Goal: Find contact information: Find contact information

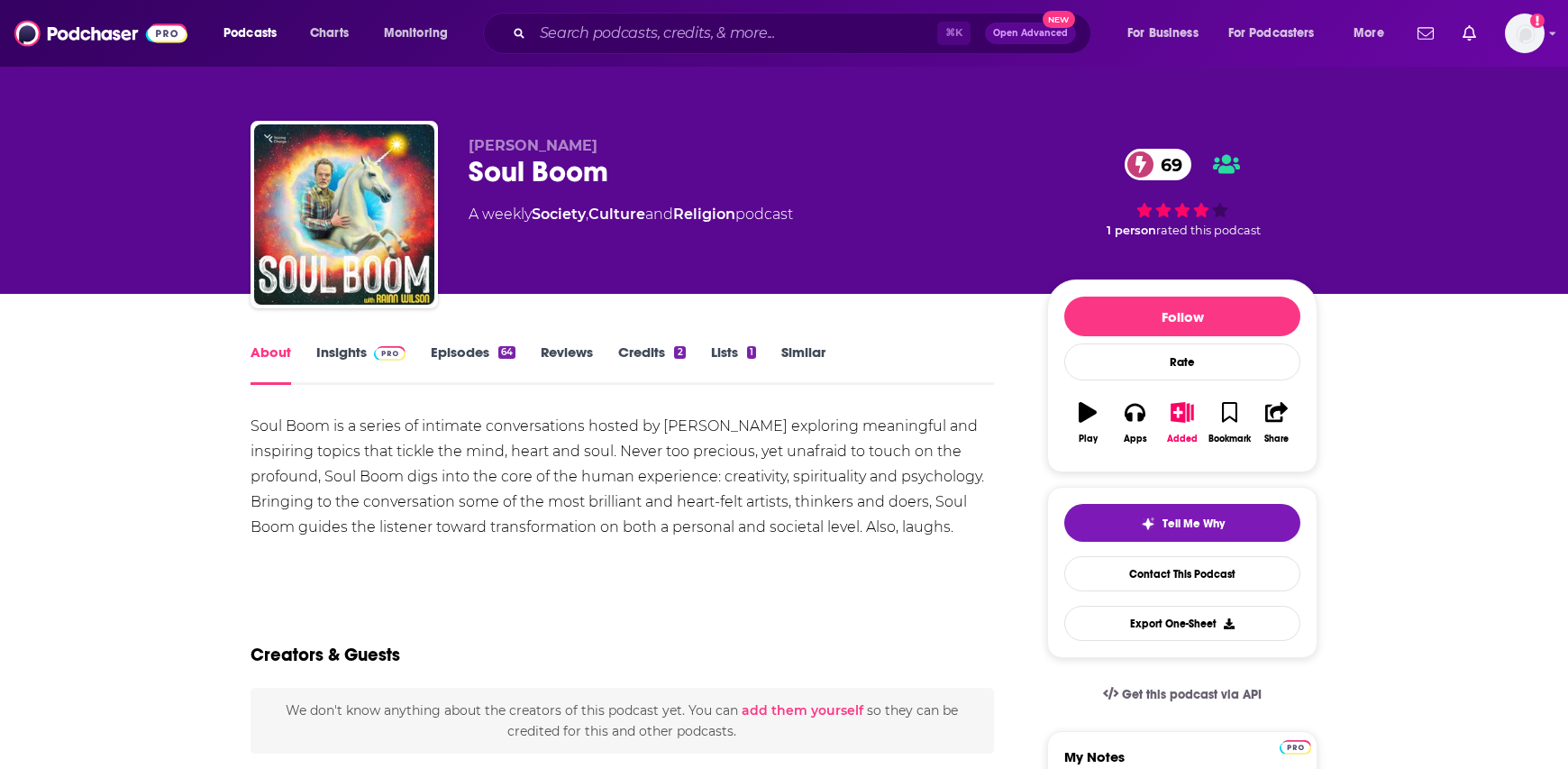
click at [320, 351] on link "Insights" at bounding box center [361, 364] width 89 height 42
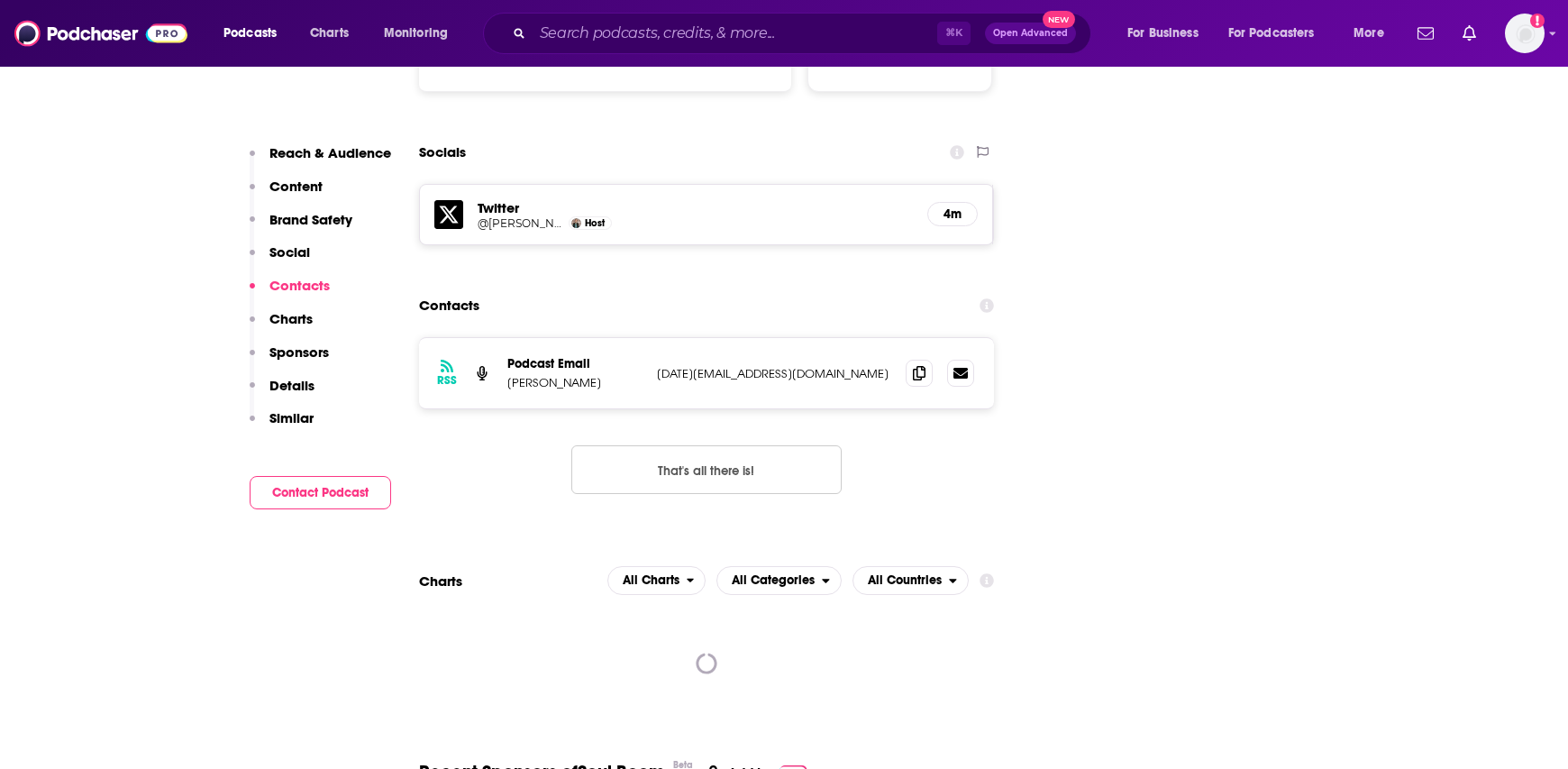
scroll to position [2040, 0]
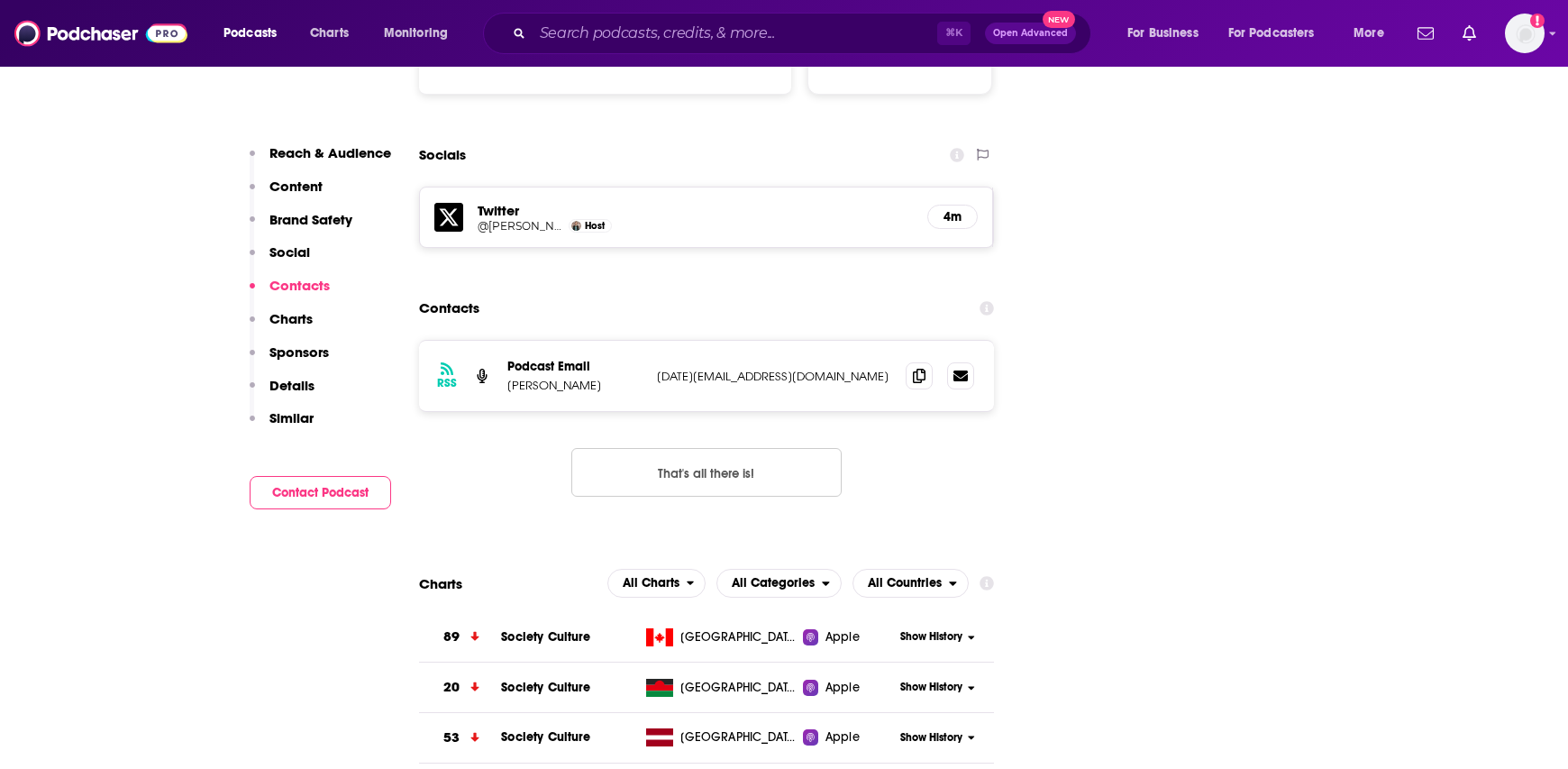
click at [612, 378] on p "Rainn Wilson" at bounding box center [575, 385] width 135 height 15
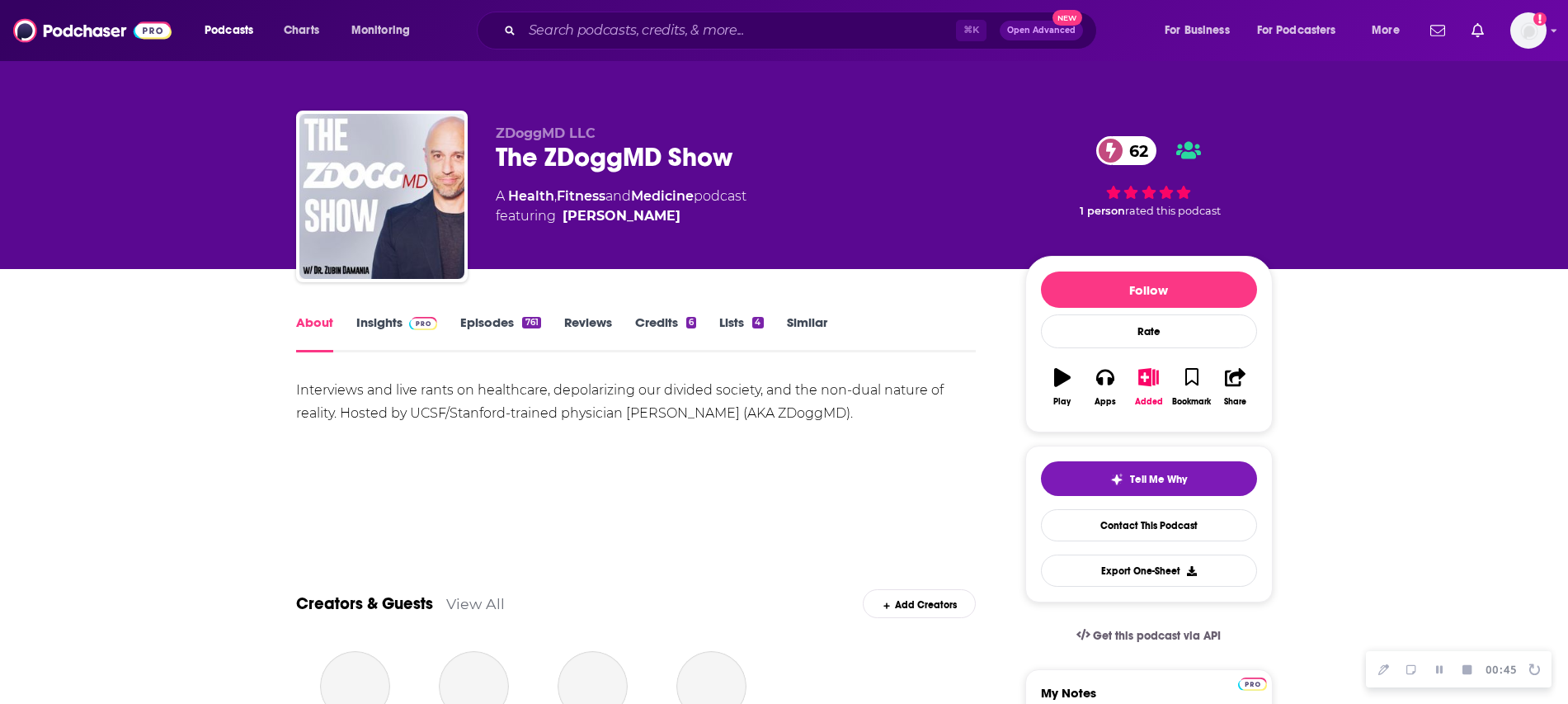
click at [390, 328] on link "Insights" at bounding box center [398, 333] width 82 height 38
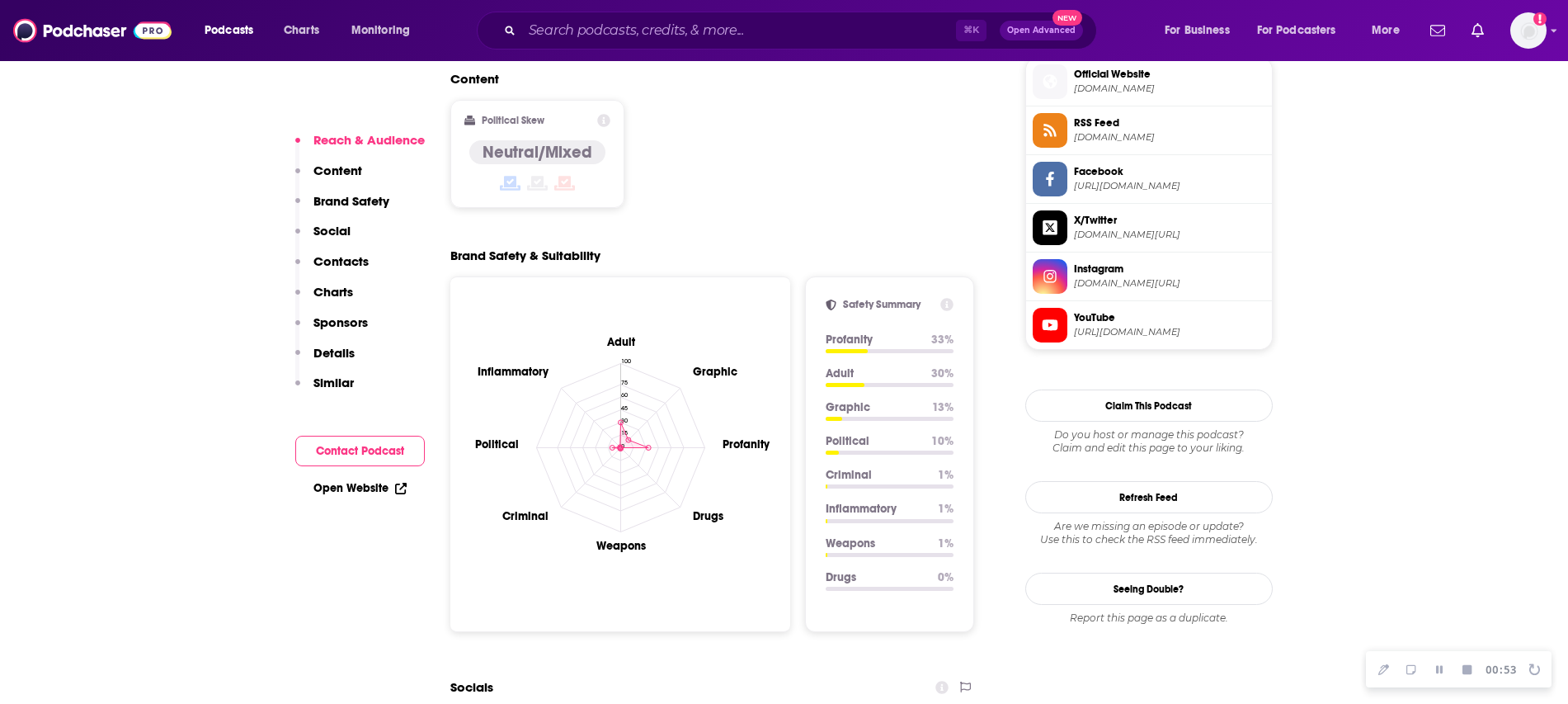
click at [360, 266] on p "Contacts" at bounding box center [340, 261] width 55 height 15
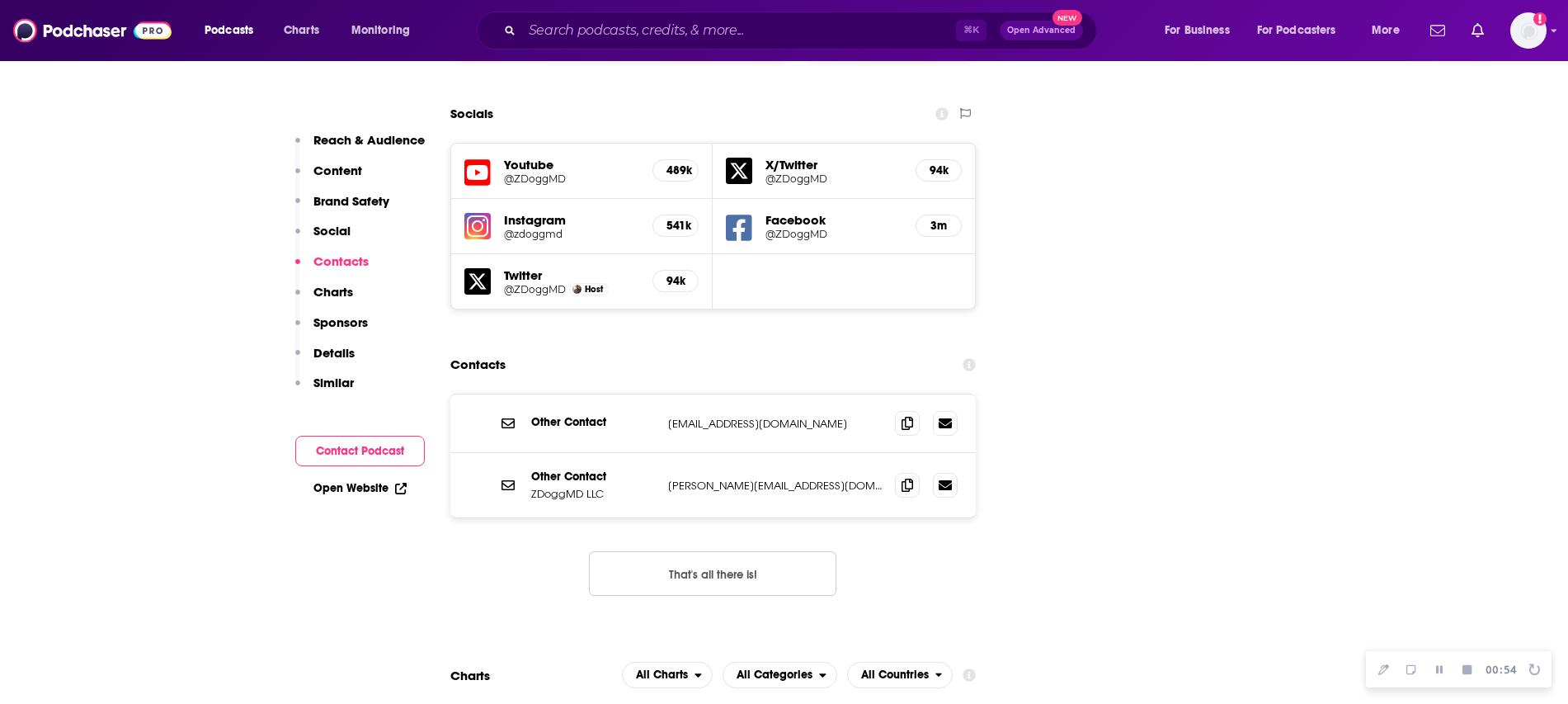
scroll to position [1921, 0]
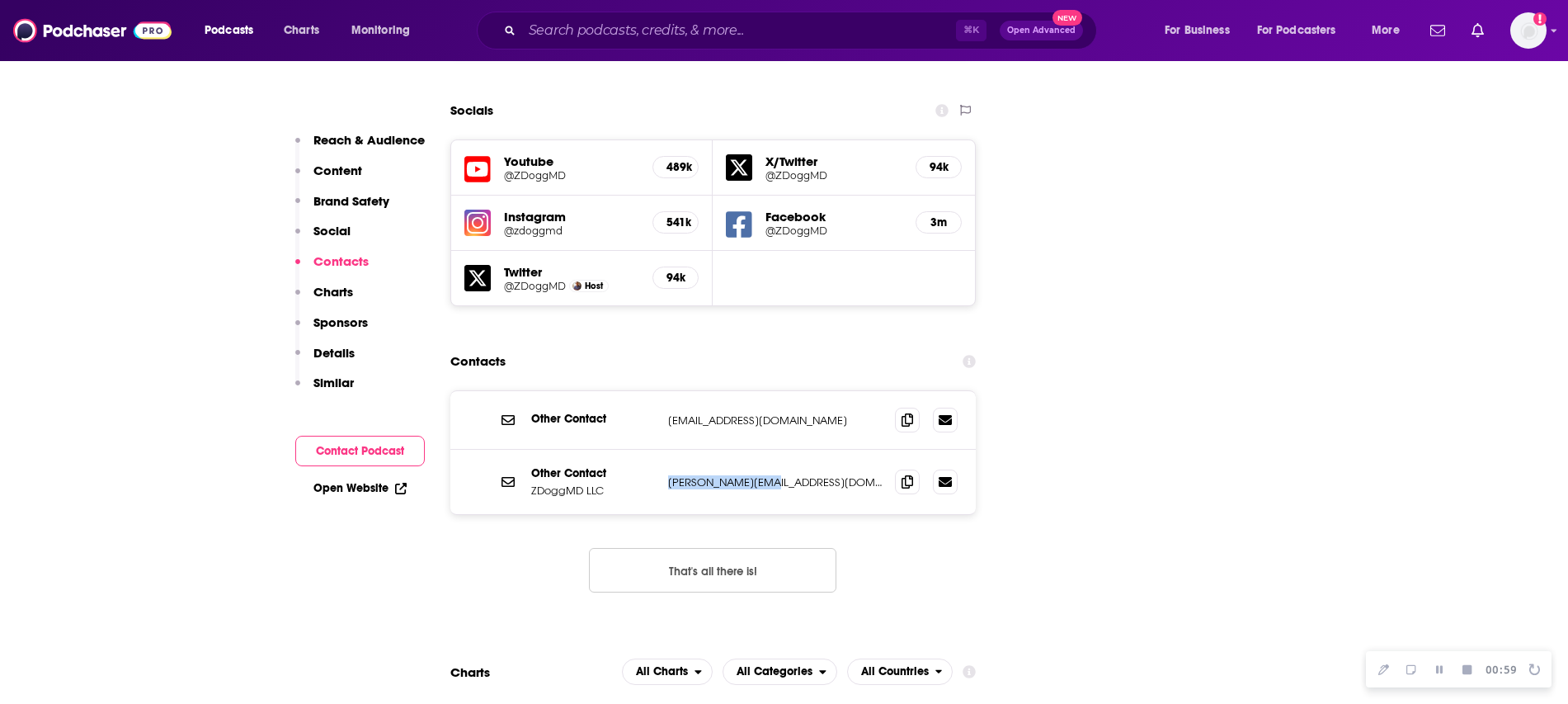
drag, startPoint x: 789, startPoint y: 366, endPoint x: 637, endPoint y: 374, distance: 152.2
click at [0, 0] on div "Other Contact ZDoggMD LLC zubin@zdoggmd.com zubin@zdoggmd.com" at bounding box center [0, 0] width 0 height 0
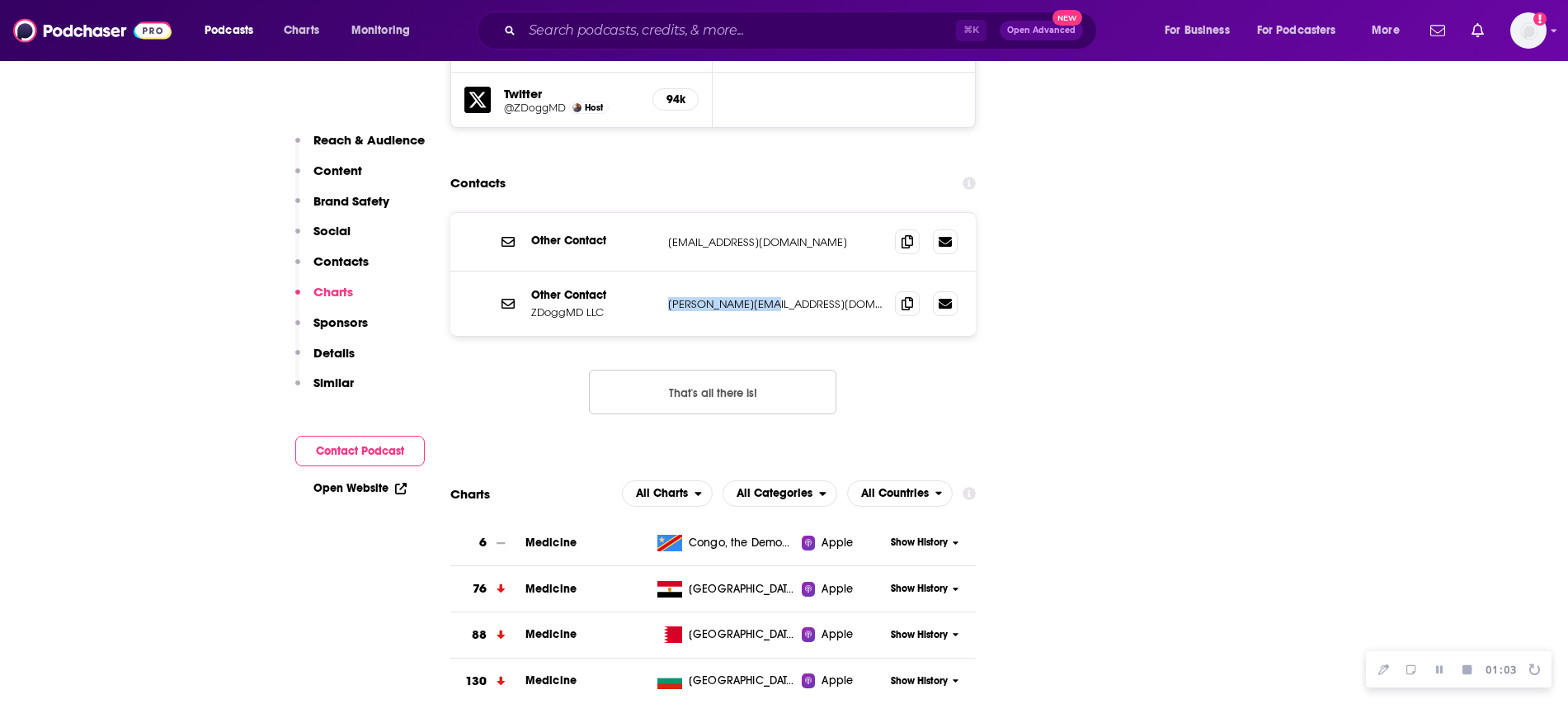
scroll to position [1943, 0]
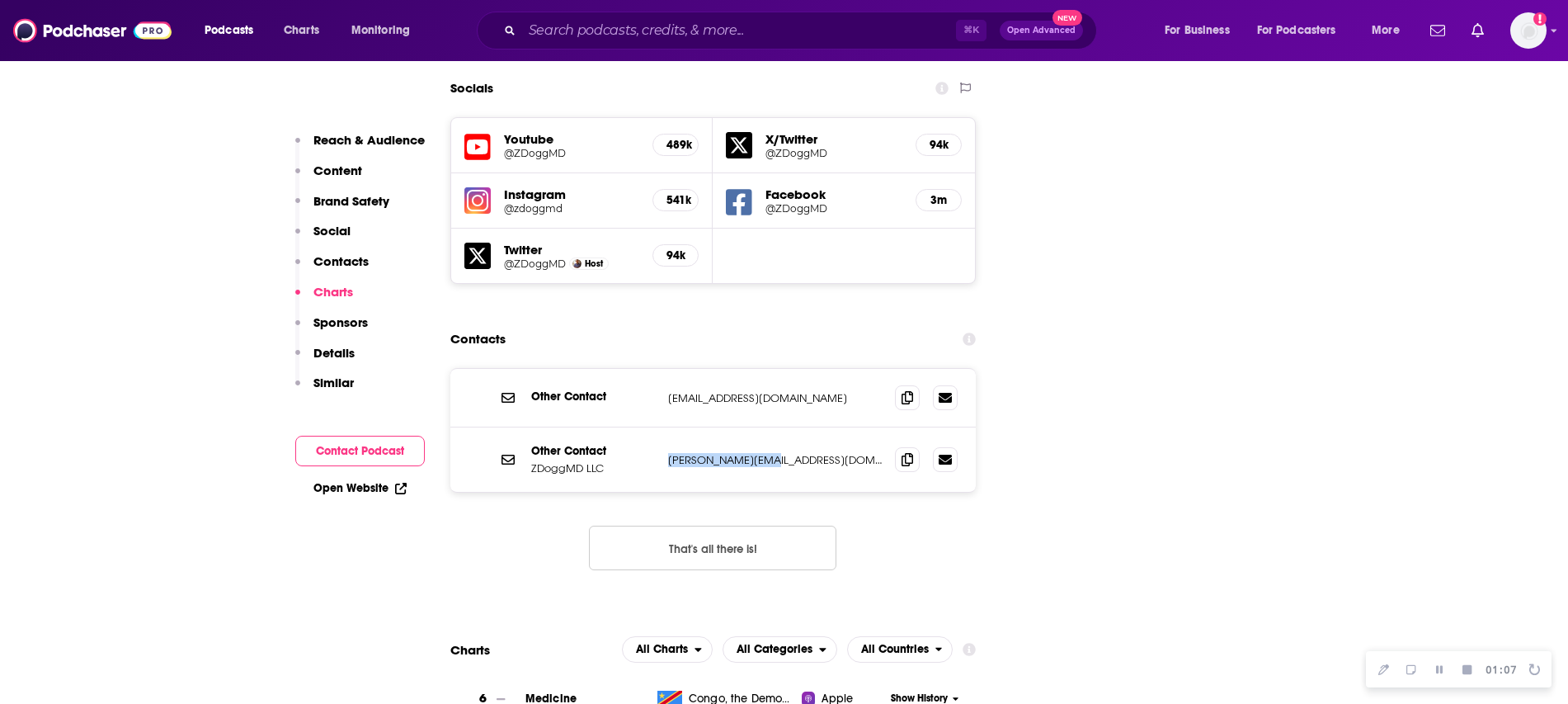
copy div "zubin@zdoggmd.com"
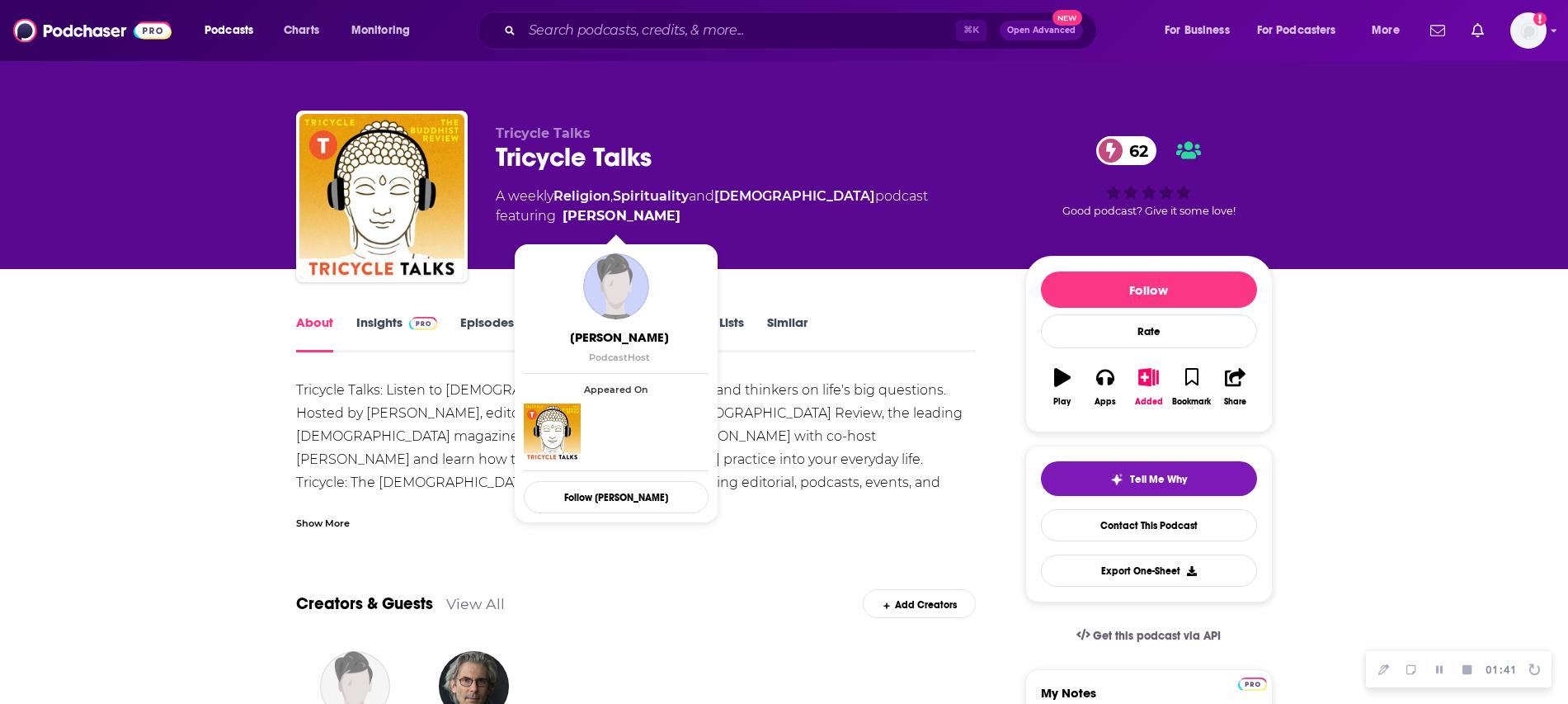
click at [391, 322] on link "Insights" at bounding box center [398, 333] width 82 height 38
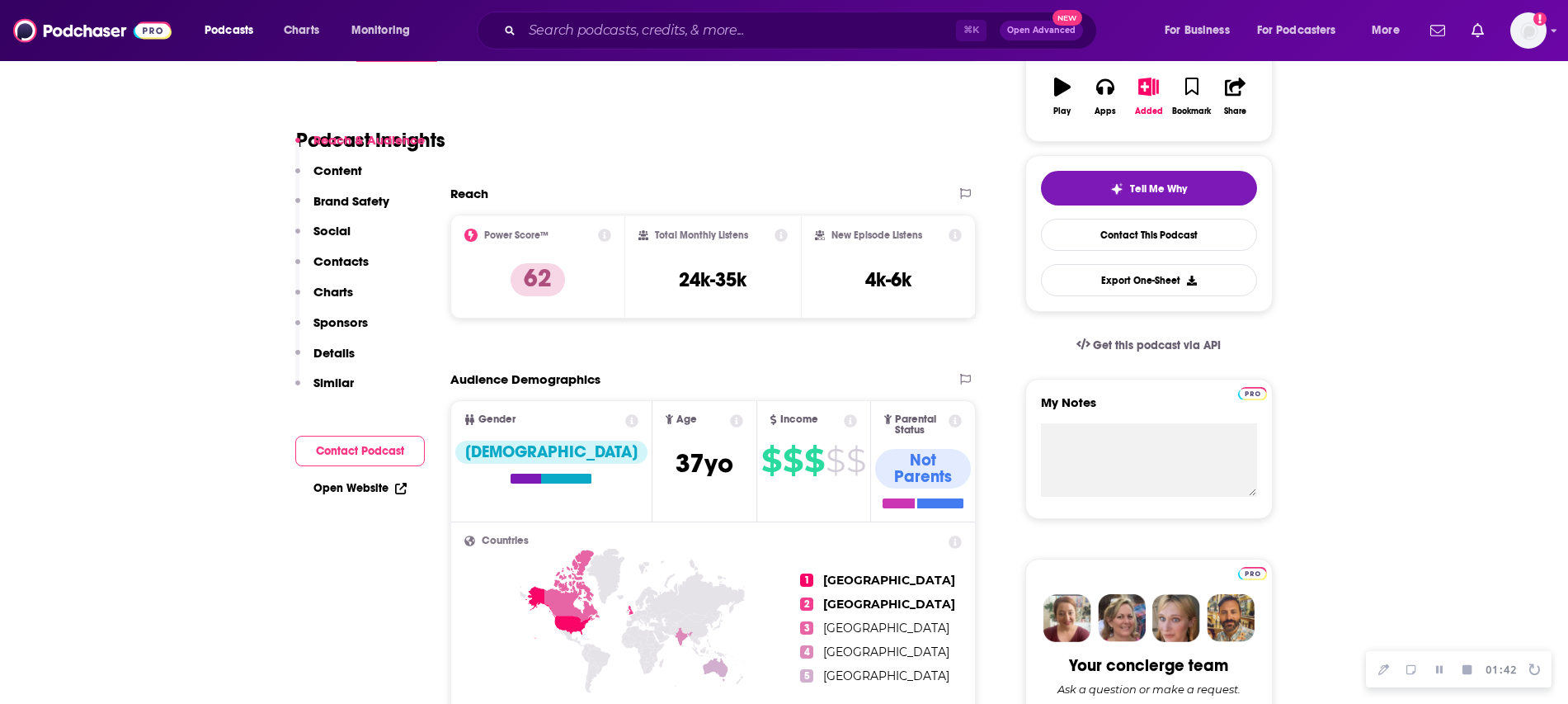
scroll to position [371, 0]
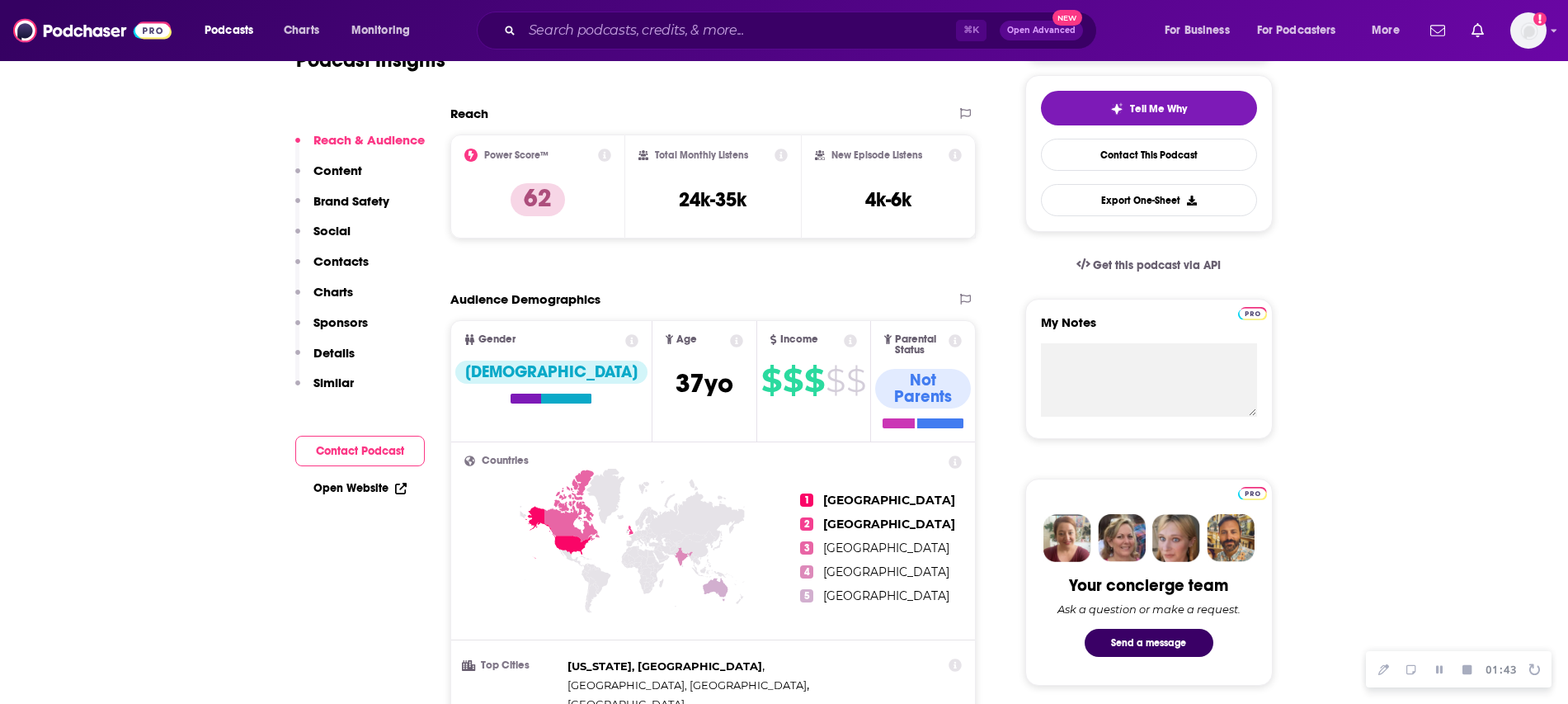
click at [337, 260] on p "Contacts" at bounding box center [340, 261] width 55 height 15
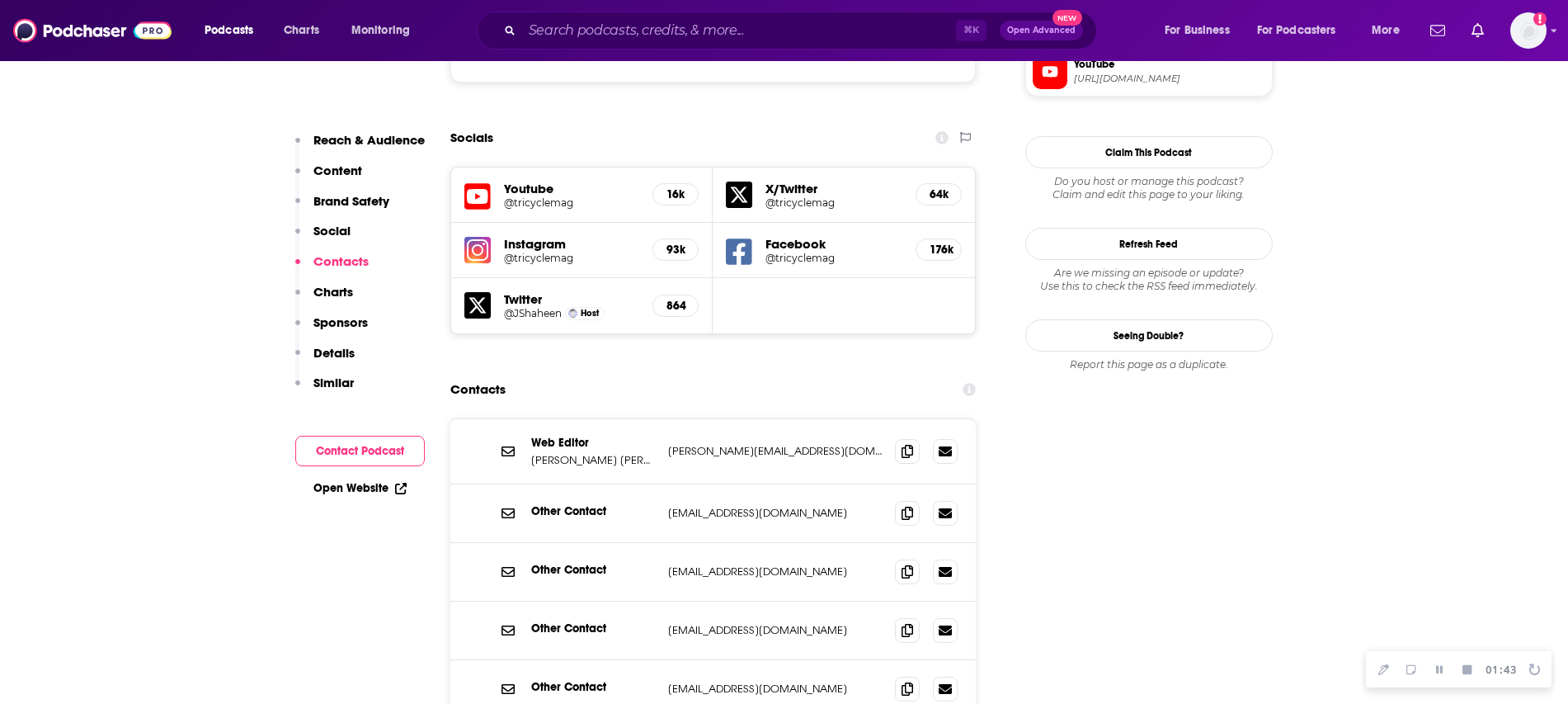
scroll to position [1625, 0]
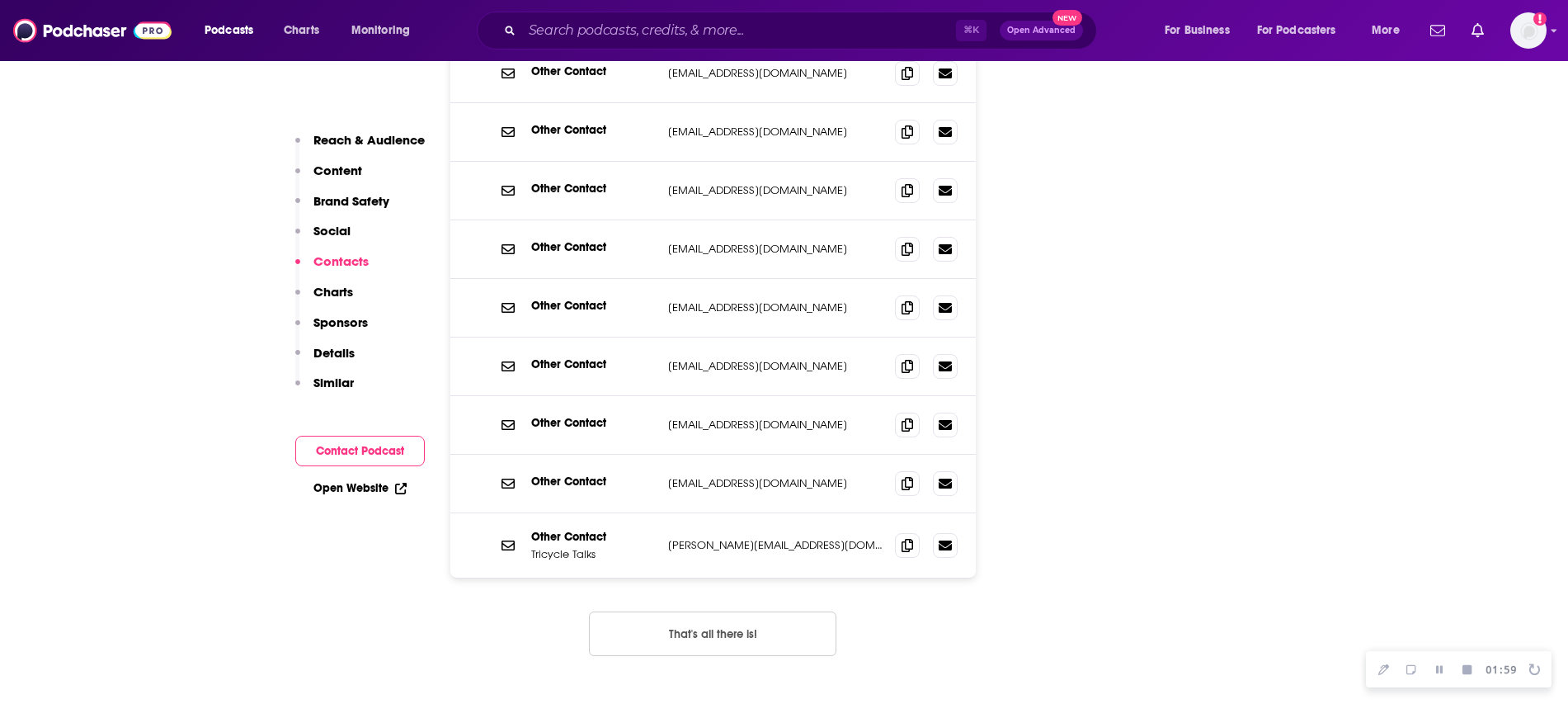
scroll to position [2013, 0]
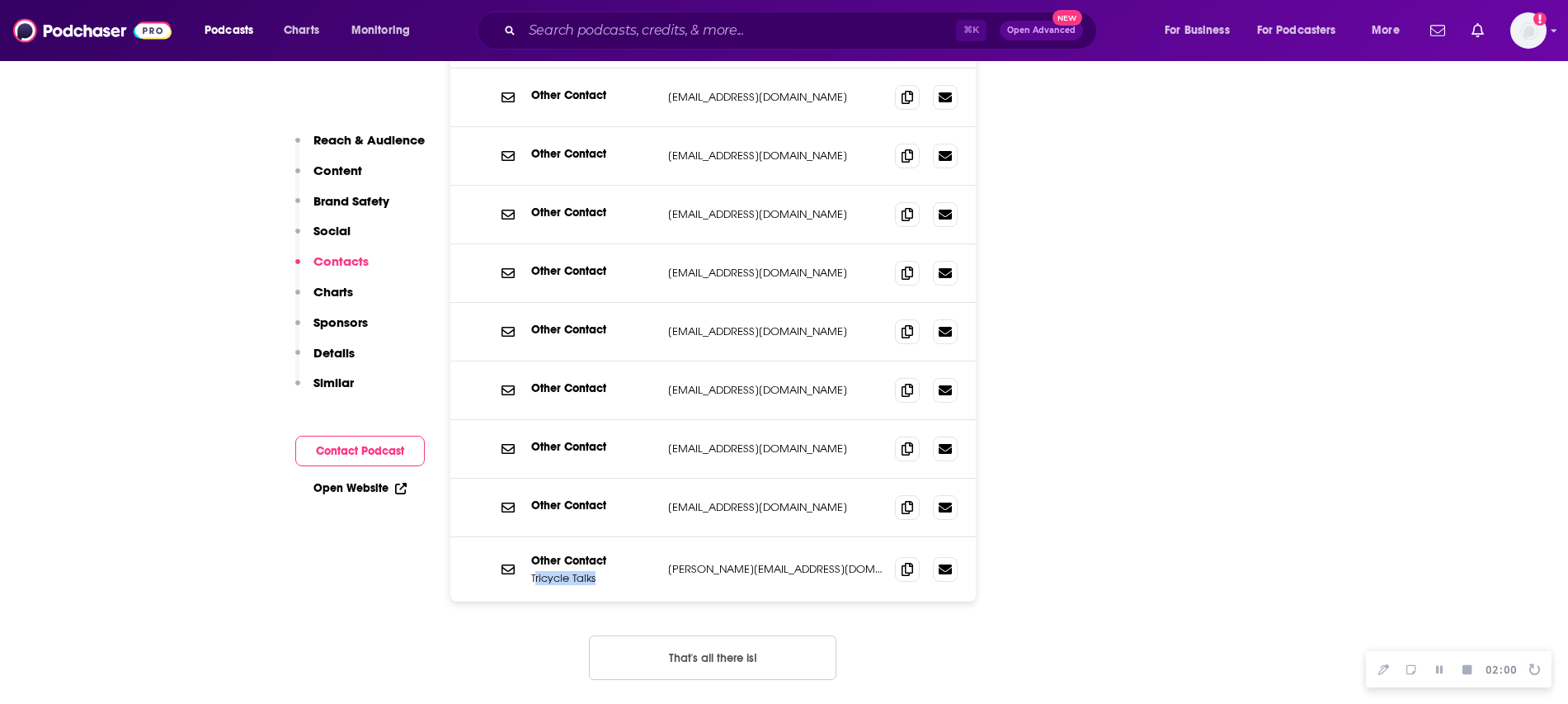
drag, startPoint x: 616, startPoint y: 457, endPoint x: 536, endPoint y: 462, distance: 80.2
click at [536, 571] on p "Tricycle Talks" at bounding box center [593, 578] width 123 height 14
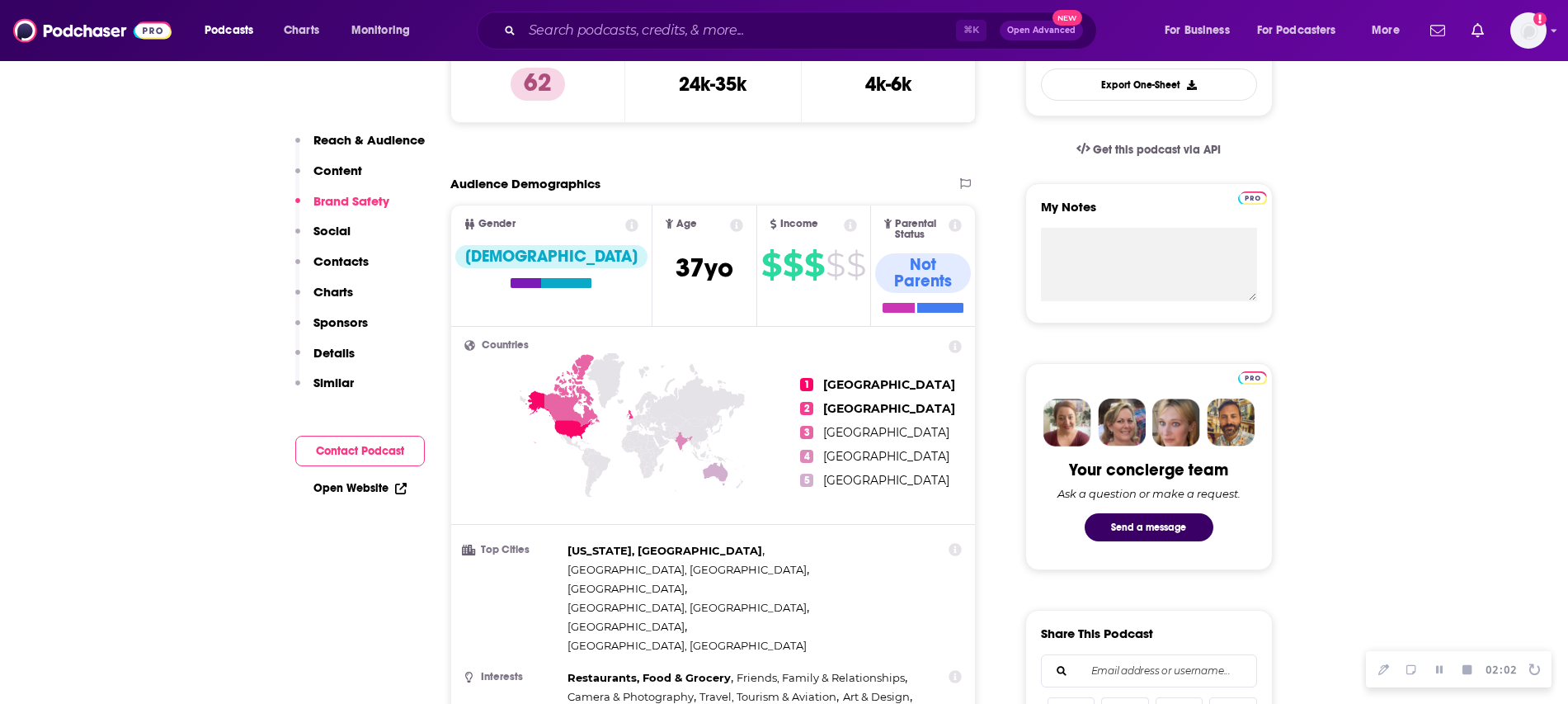
scroll to position [4, 0]
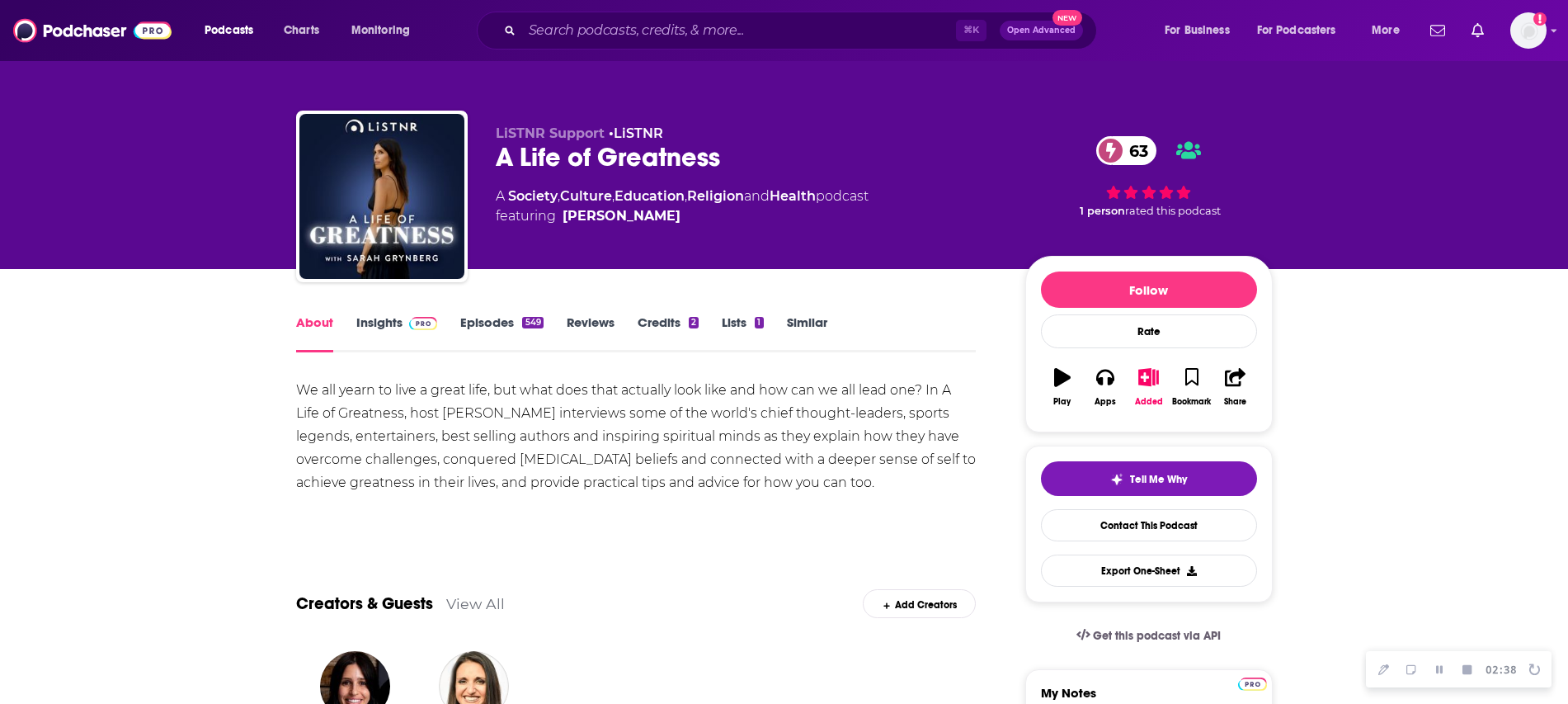
click at [412, 321] on img at bounding box center [424, 323] width 29 height 14
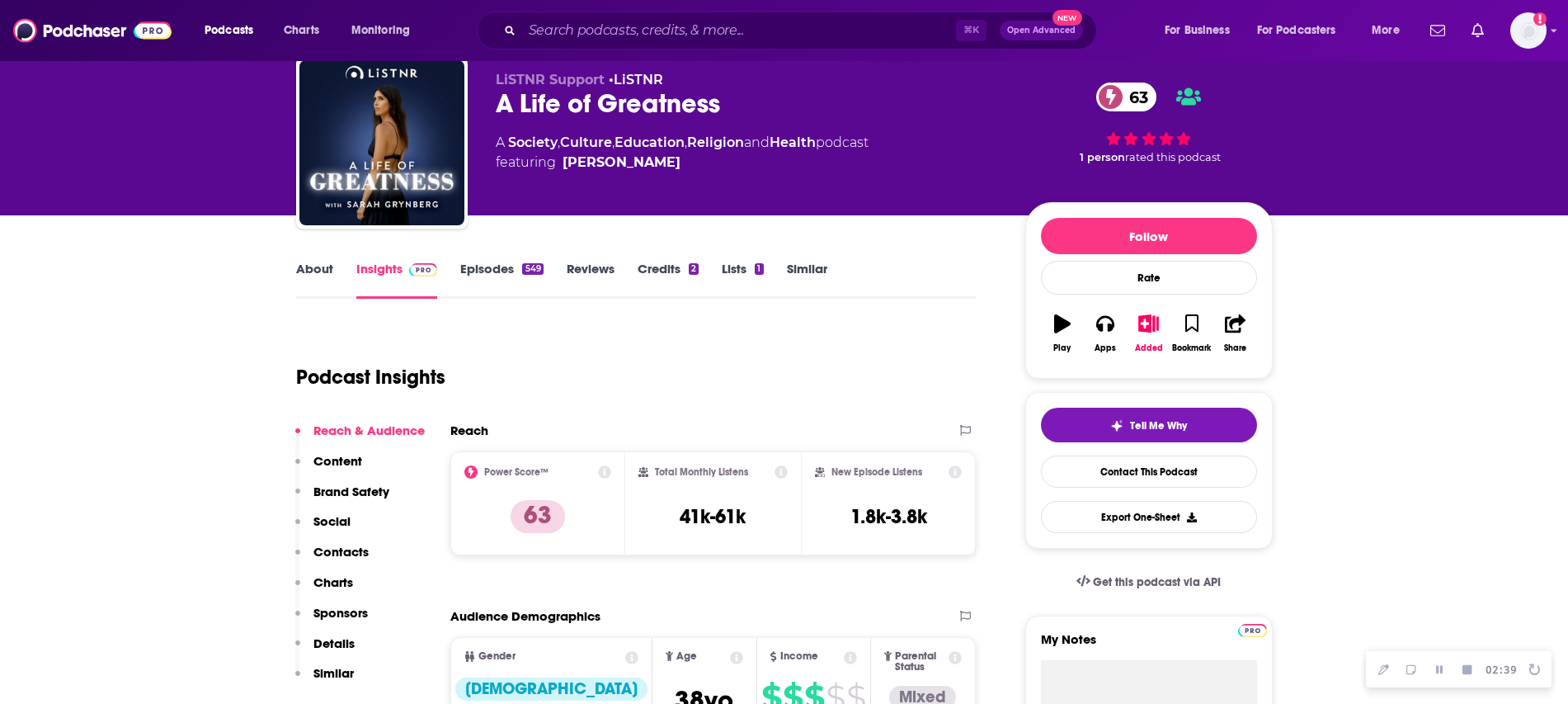
click at [347, 550] on p "Contacts" at bounding box center [340, 551] width 55 height 15
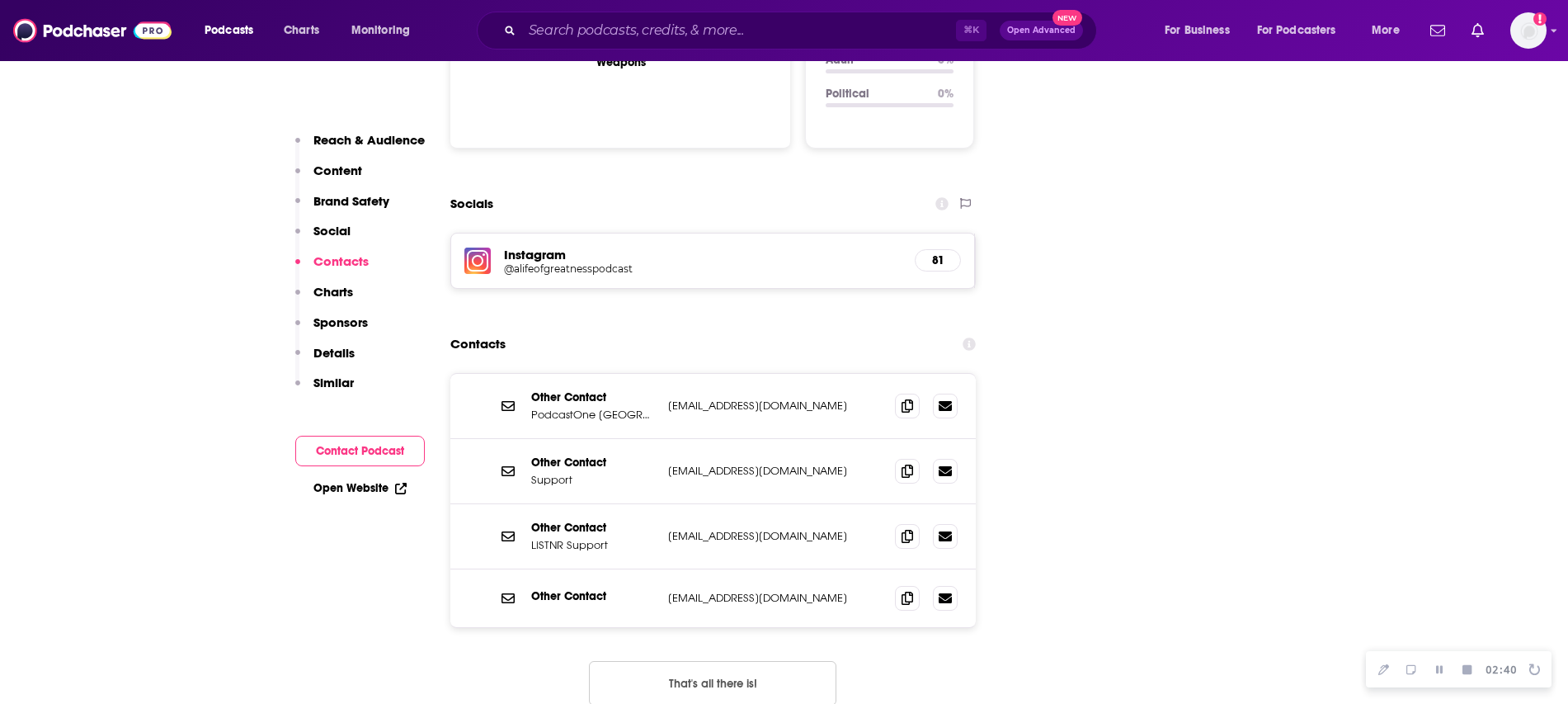
scroll to position [1810, 0]
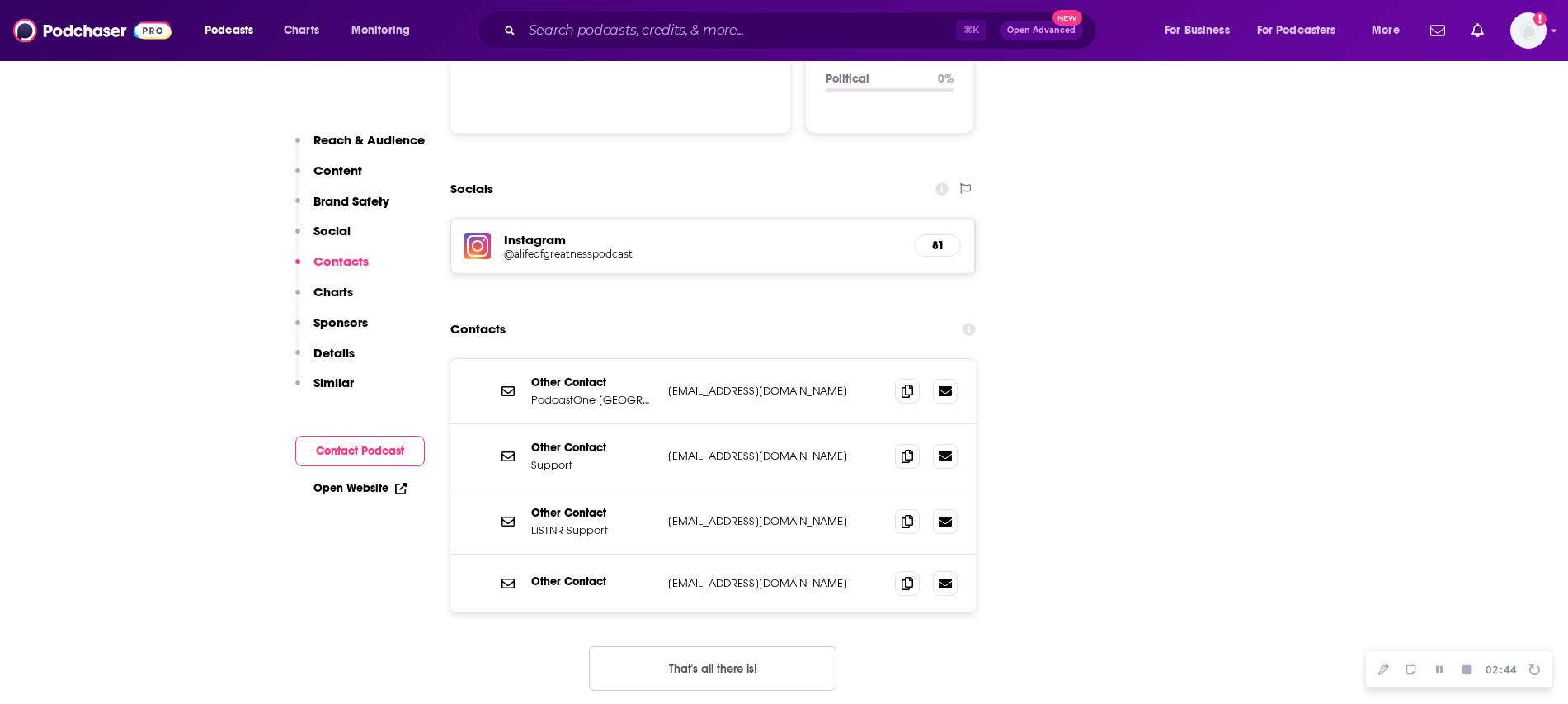
click at [695, 646] on button "That's all there is!" at bounding box center [713, 668] width 248 height 45
click at [817, 359] on div "Other Contact PodcastOne [GEOGRAPHIC_DATA] [EMAIL_ADDRESS][DOMAIN_NAME] [EMAIL_…" at bounding box center [714, 392] width 527 height 65
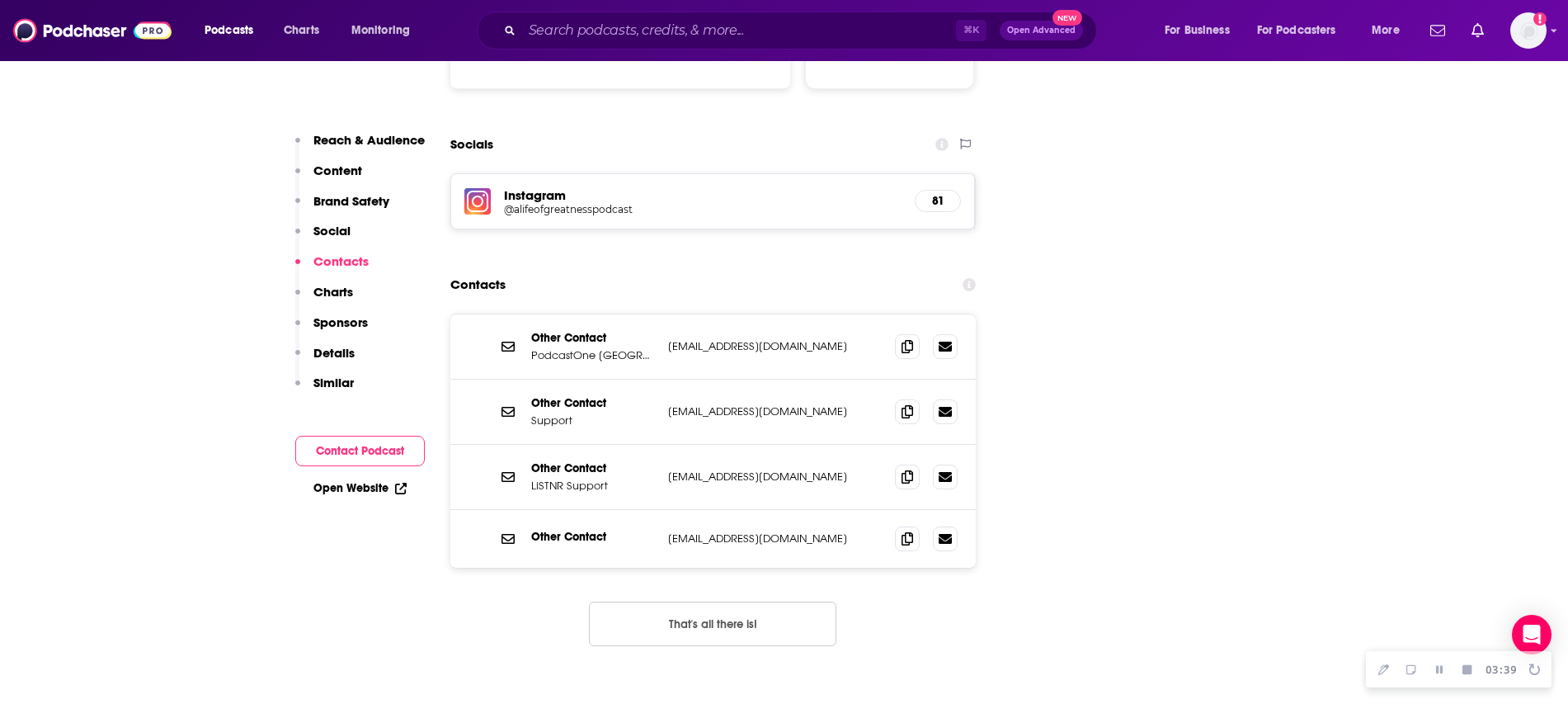
scroll to position [1851, 0]
